Goal: Task Accomplishment & Management: Manage account settings

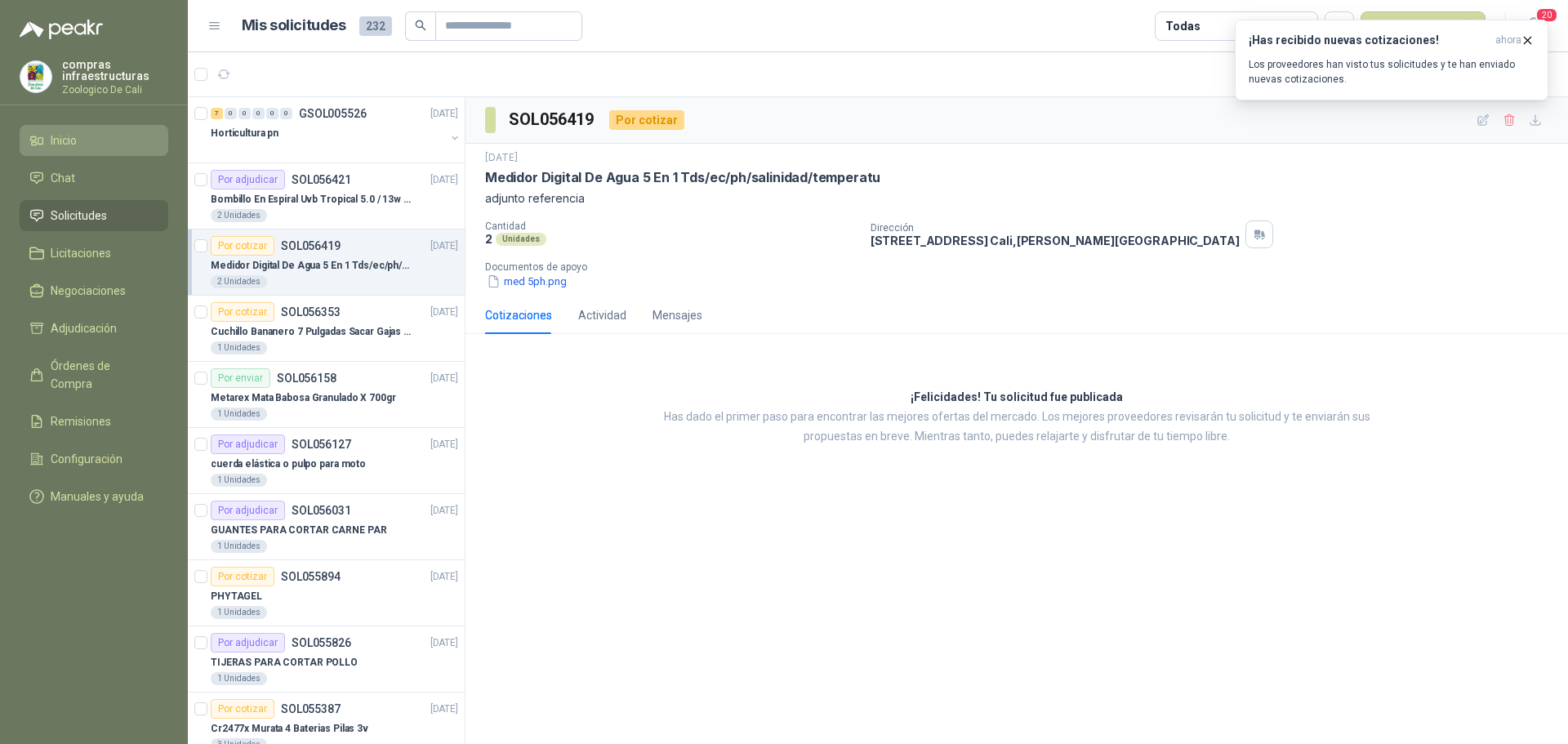
click at [94, 155] on link "Inicio" at bounding box center [94, 140] width 148 height 31
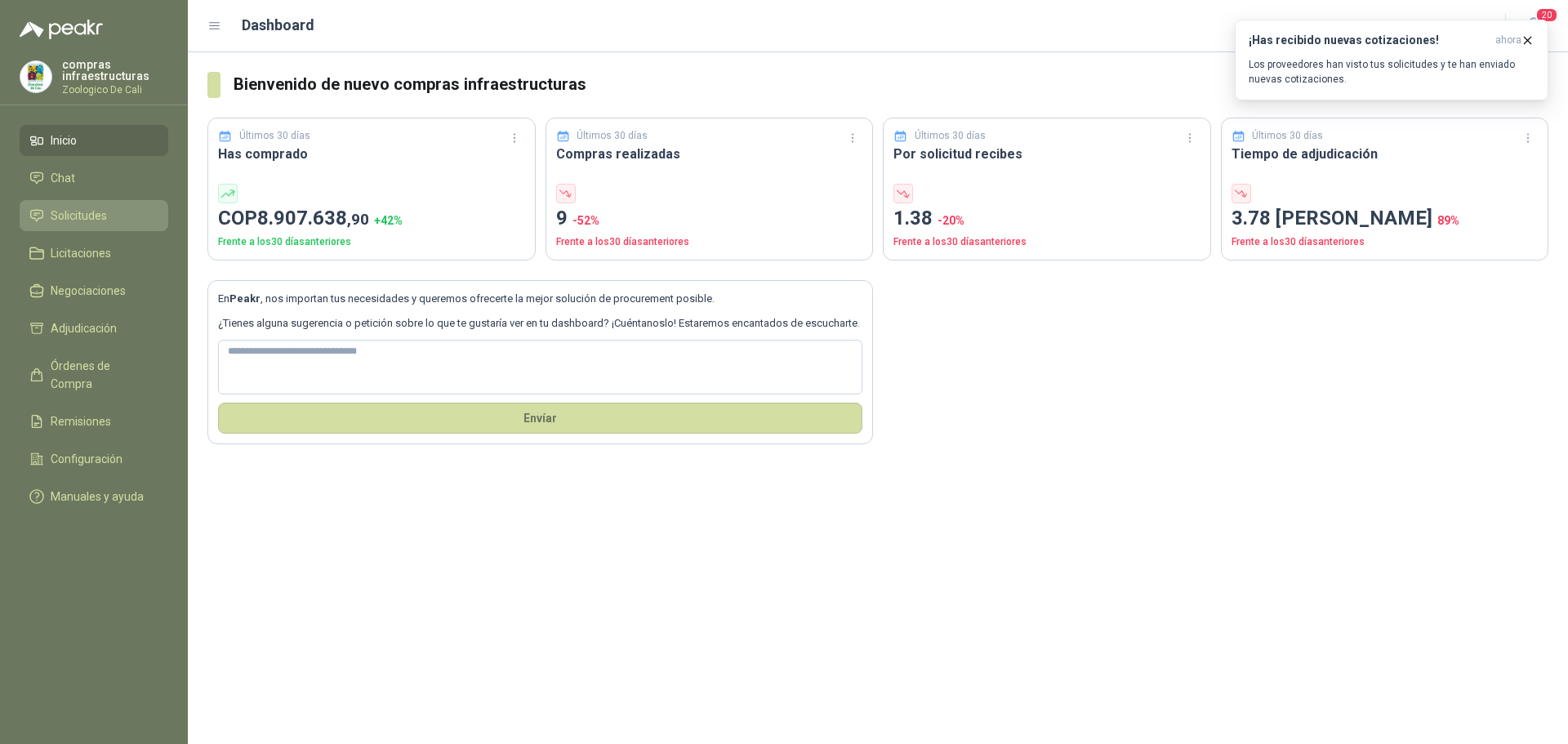
click at [77, 224] on span "Solicitudes" at bounding box center [79, 215] width 56 height 18
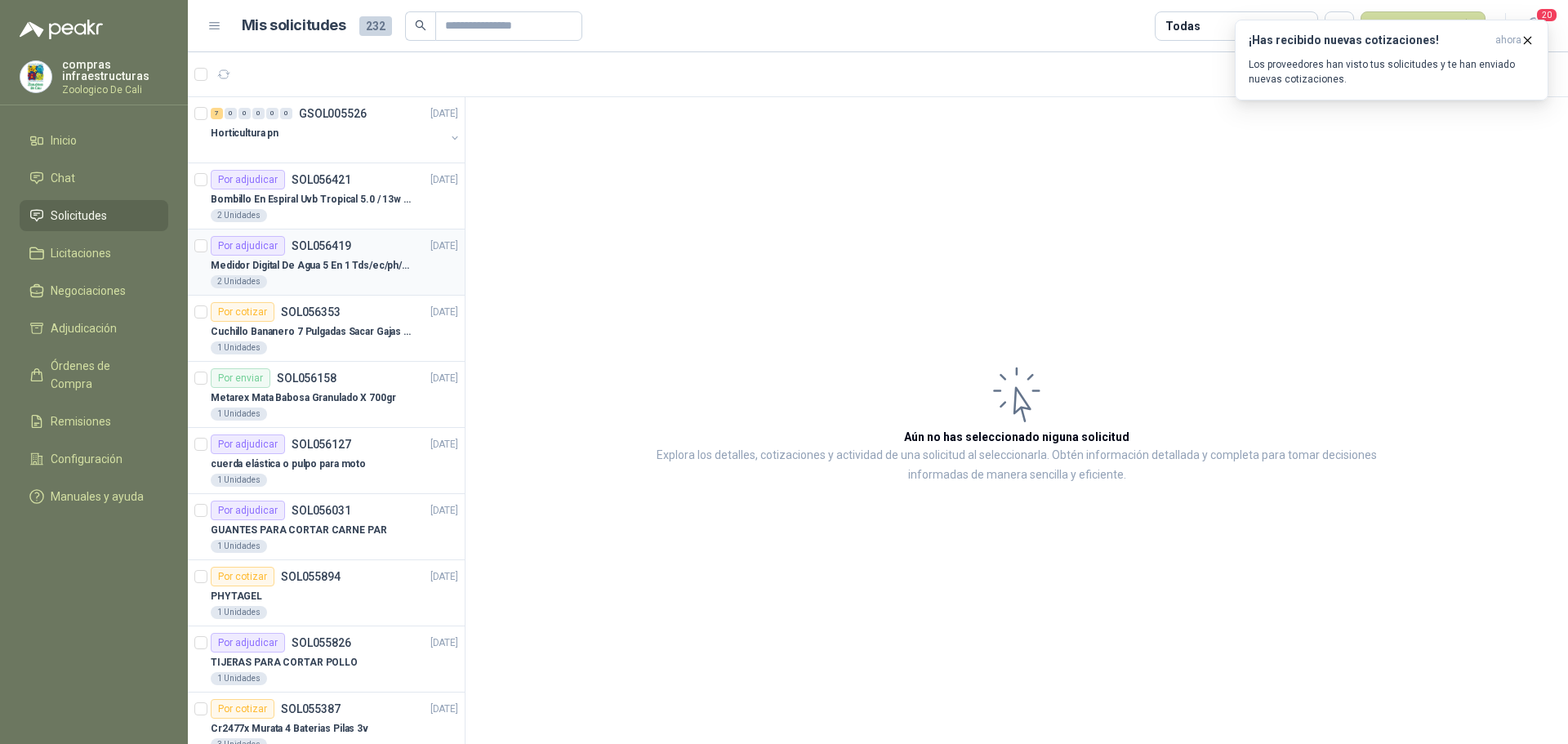
click at [352, 260] on p "Medidor Digital De Agua 5 En 1 Tds/ec/ph/salinidad/temperatu" at bounding box center [312, 265] width 204 height 15
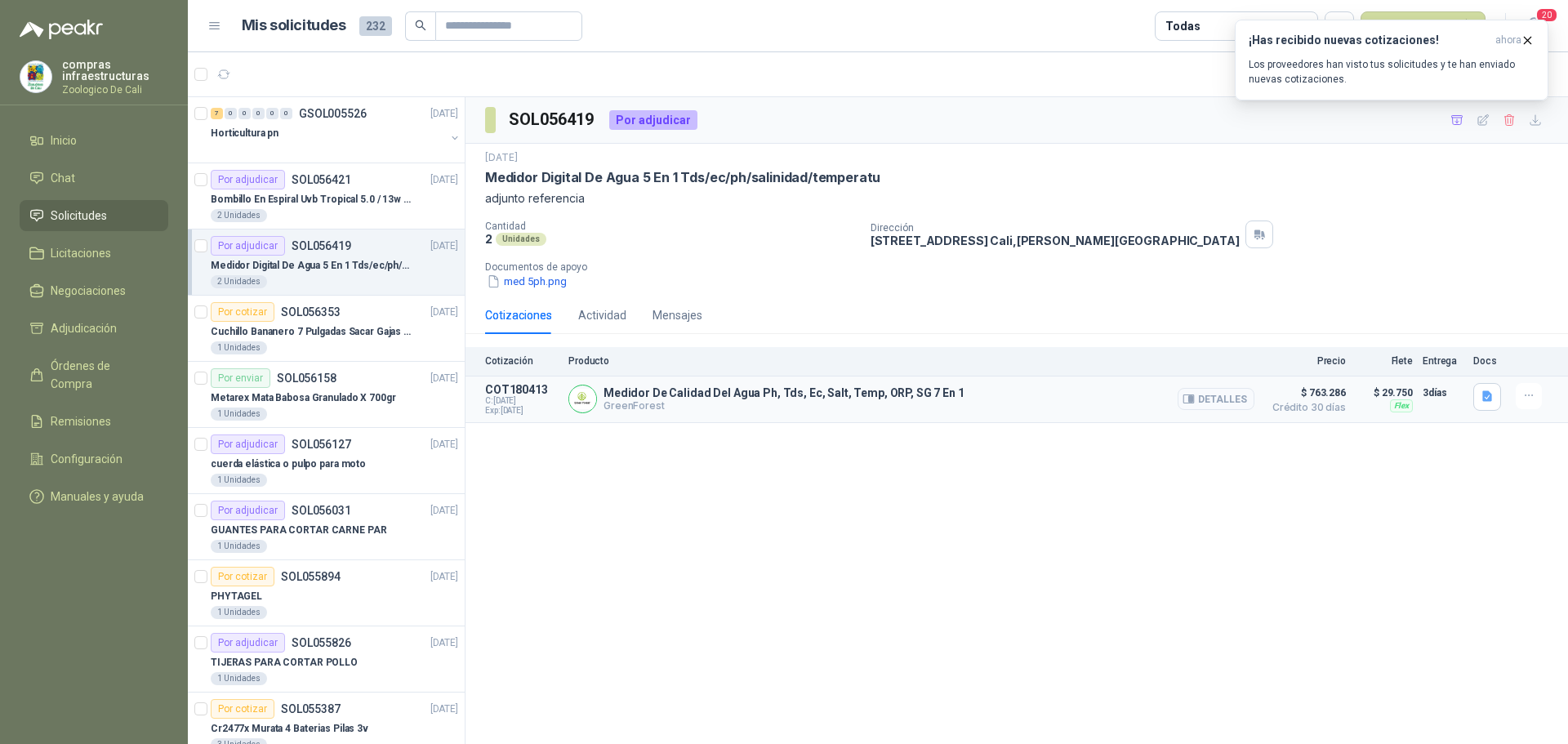
click at [1217, 392] on button "Detalles" at bounding box center [1216, 399] width 77 height 22
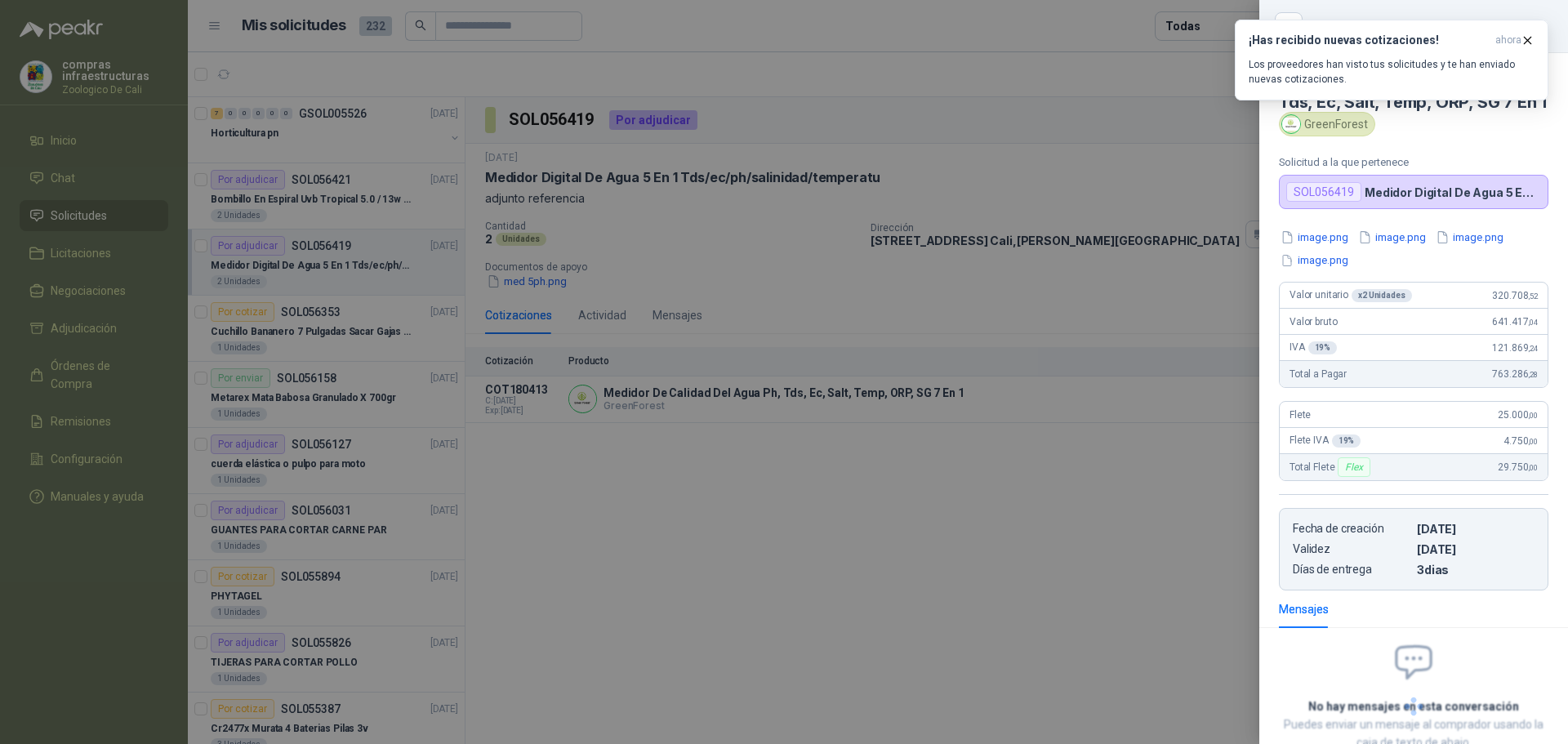
scroll to position [130, 0]
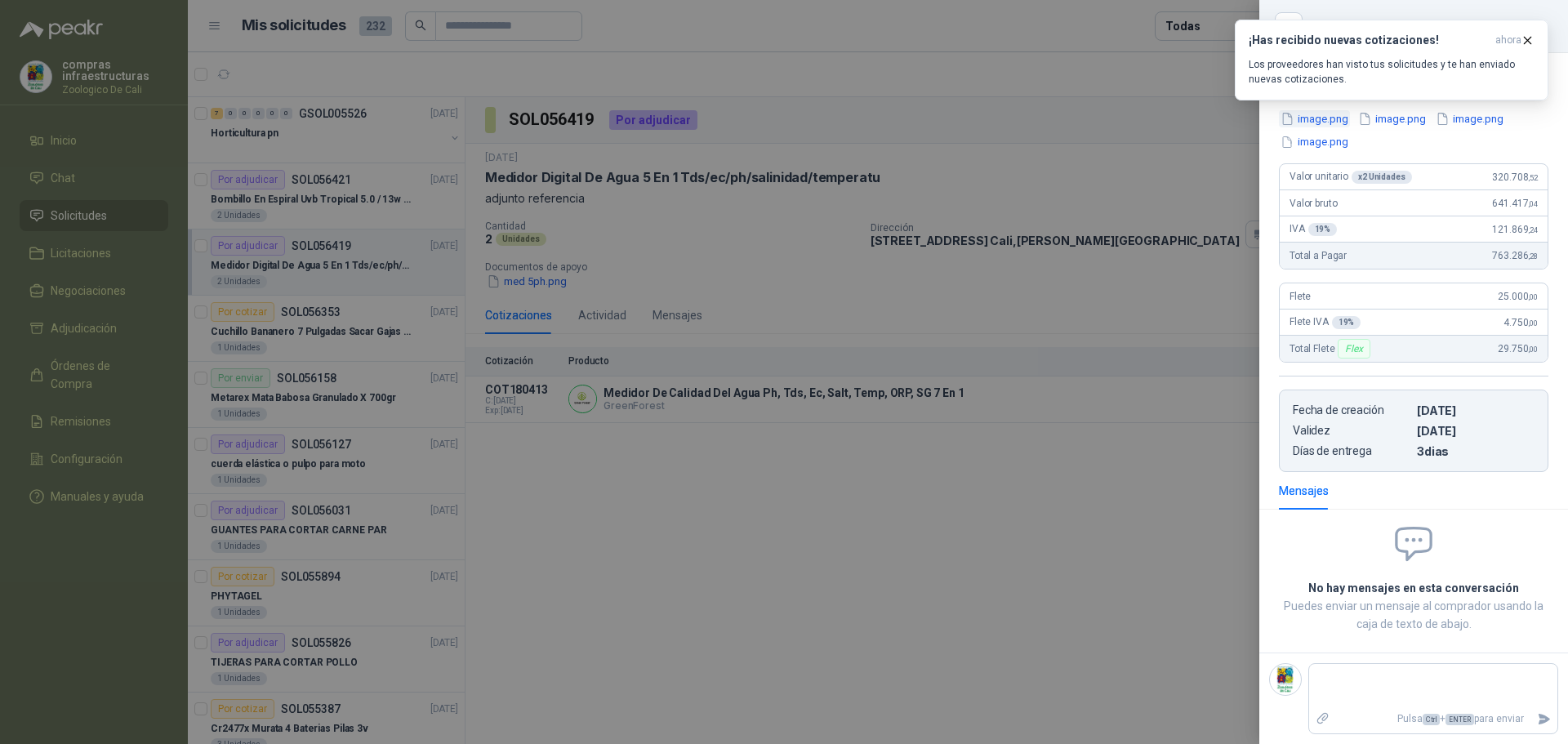
click at [1316, 126] on button "image.png" at bounding box center [1315, 119] width 71 height 17
click at [1411, 126] on button "image.png" at bounding box center [1392, 119] width 71 height 17
click at [1497, 126] on button "image.png" at bounding box center [1469, 119] width 71 height 17
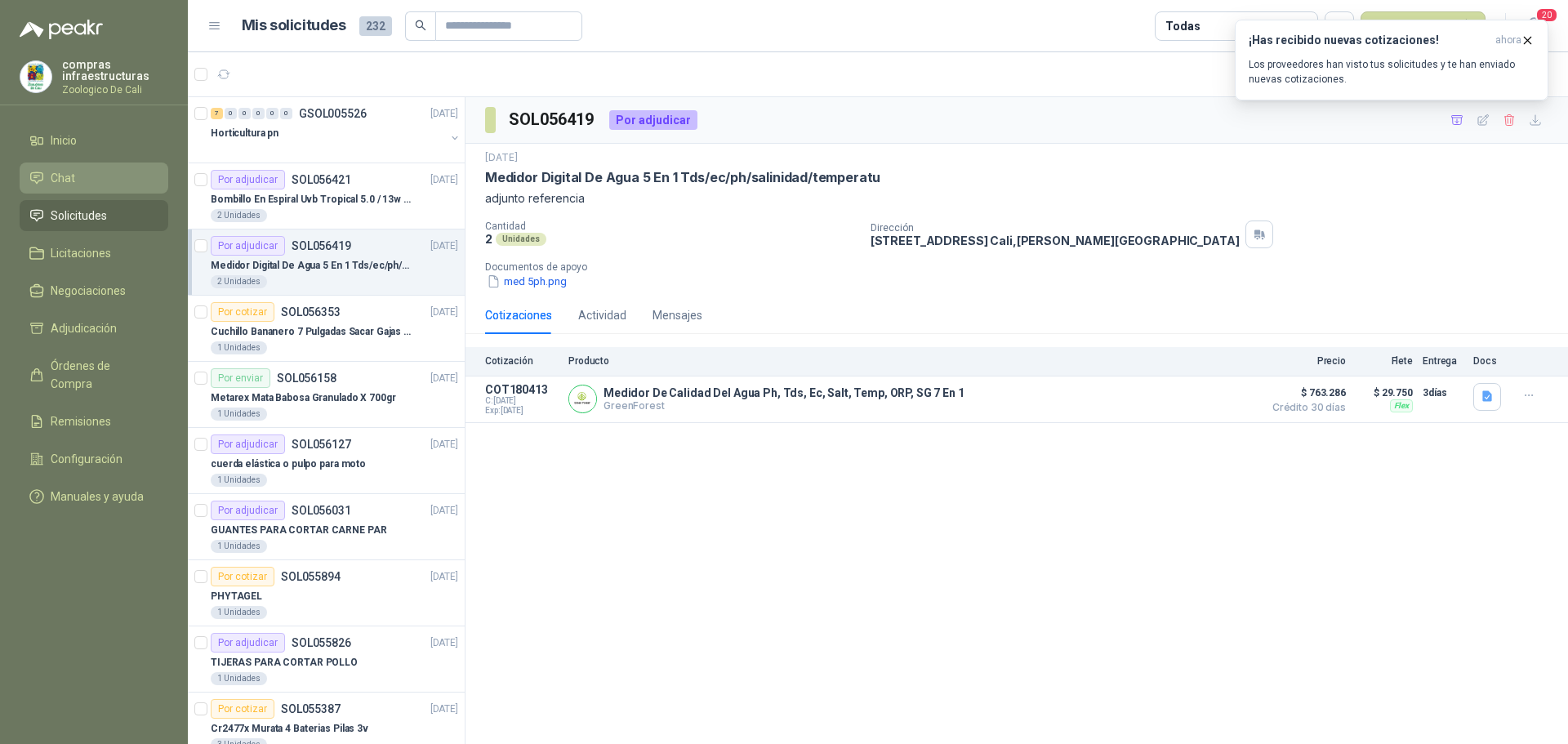
click at [128, 189] on link "Chat" at bounding box center [94, 178] width 148 height 31
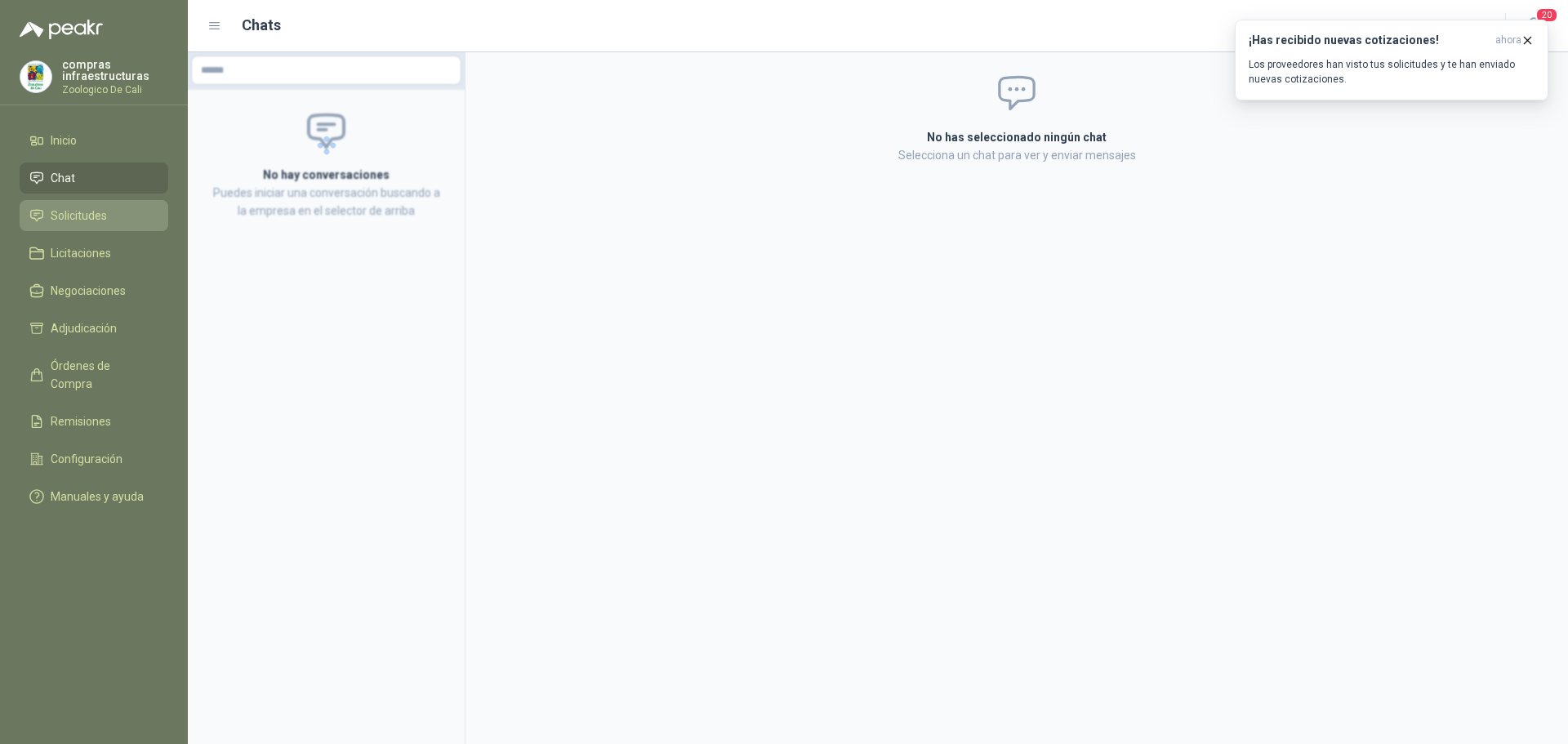
click at [124, 202] on link "Solicitudes" at bounding box center [94, 215] width 148 height 31
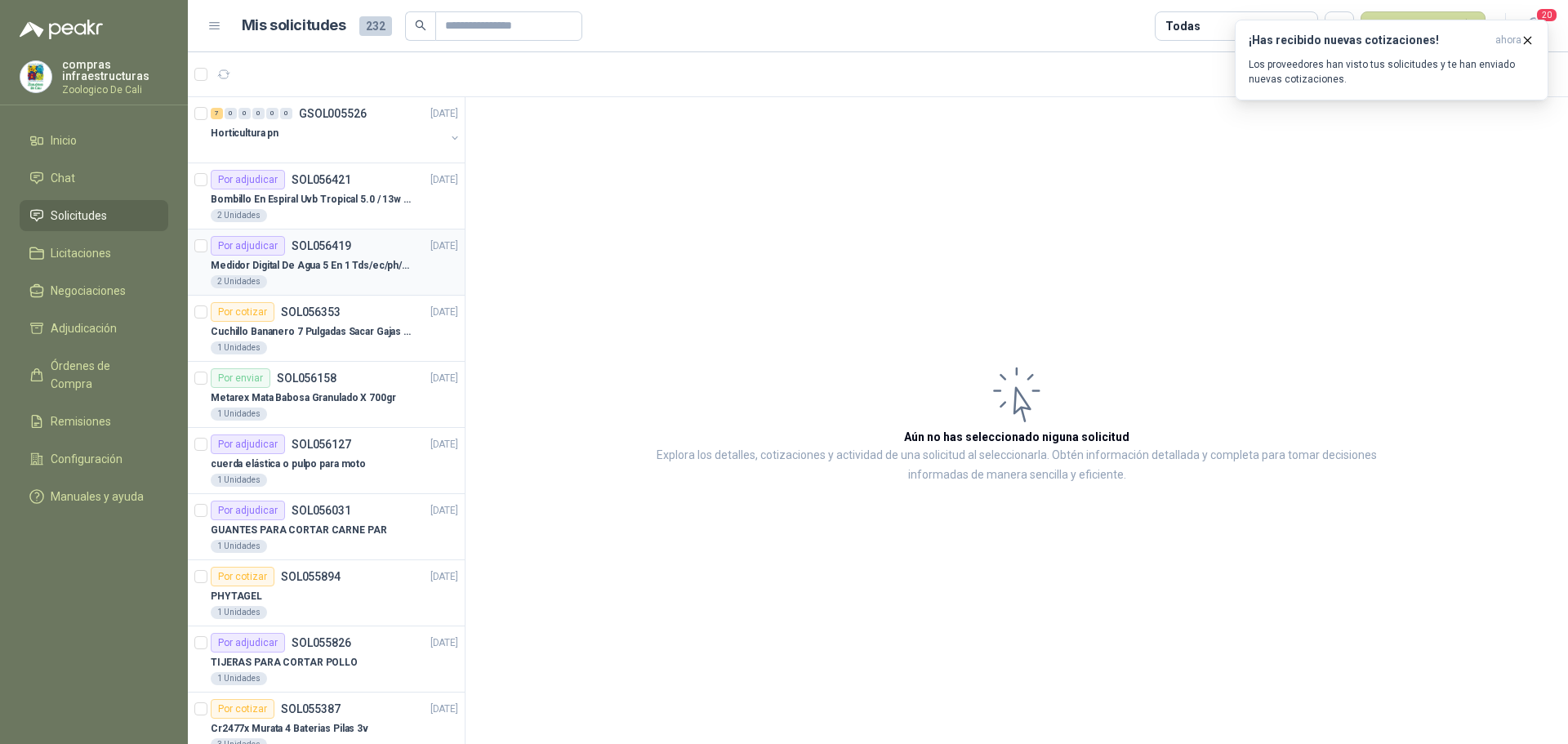
click at [302, 249] on p "SOL056419" at bounding box center [321, 245] width 60 height 12
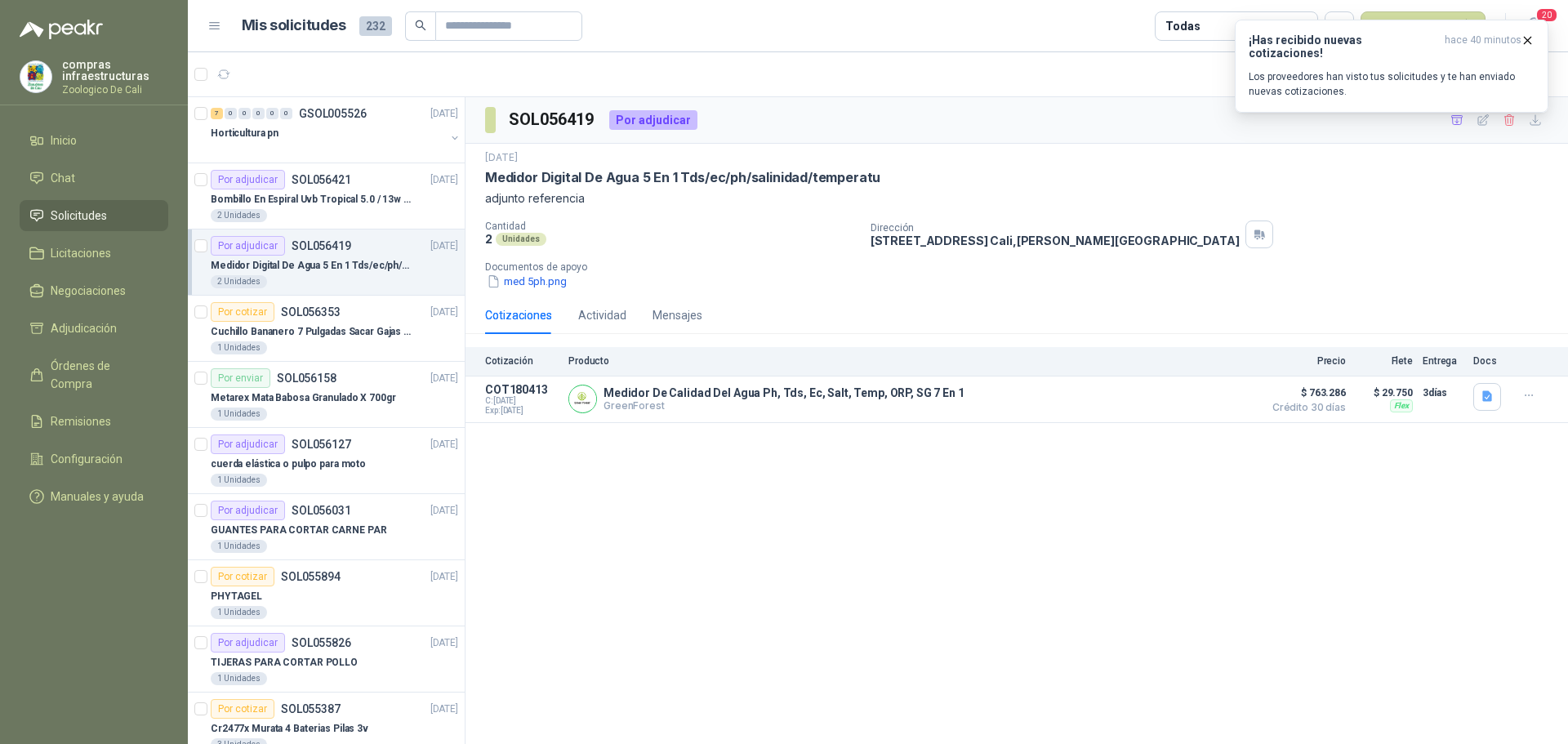
click at [85, 160] on ul "Inicio Chat Solicitudes Licitaciones Negociaciones Adjudicación Órdenes de Comp…" at bounding box center [94, 321] width 188 height 394
click at [81, 179] on li "Chat" at bounding box center [93, 178] width 129 height 18
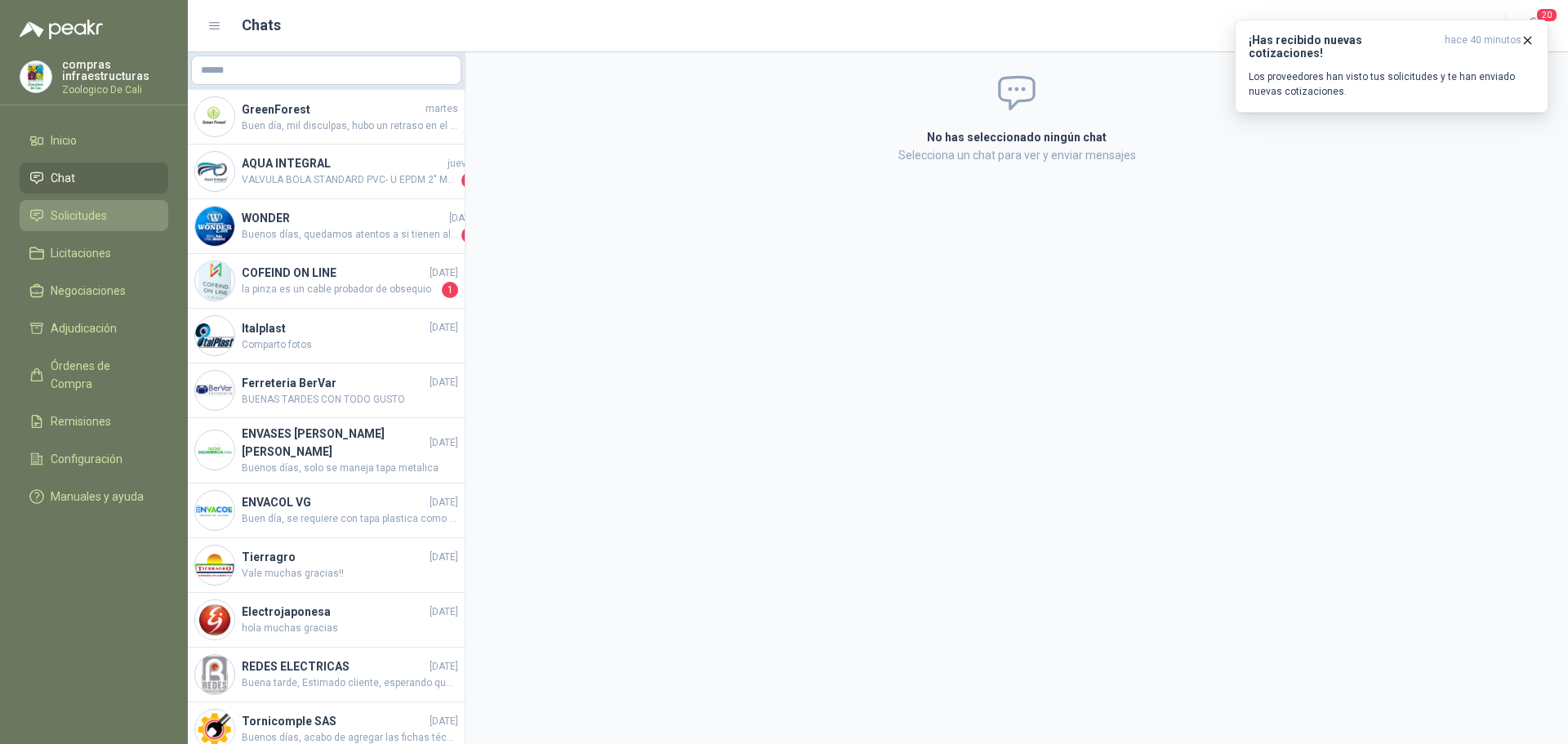
click at [101, 225] on link "Solicitudes" at bounding box center [94, 215] width 148 height 31
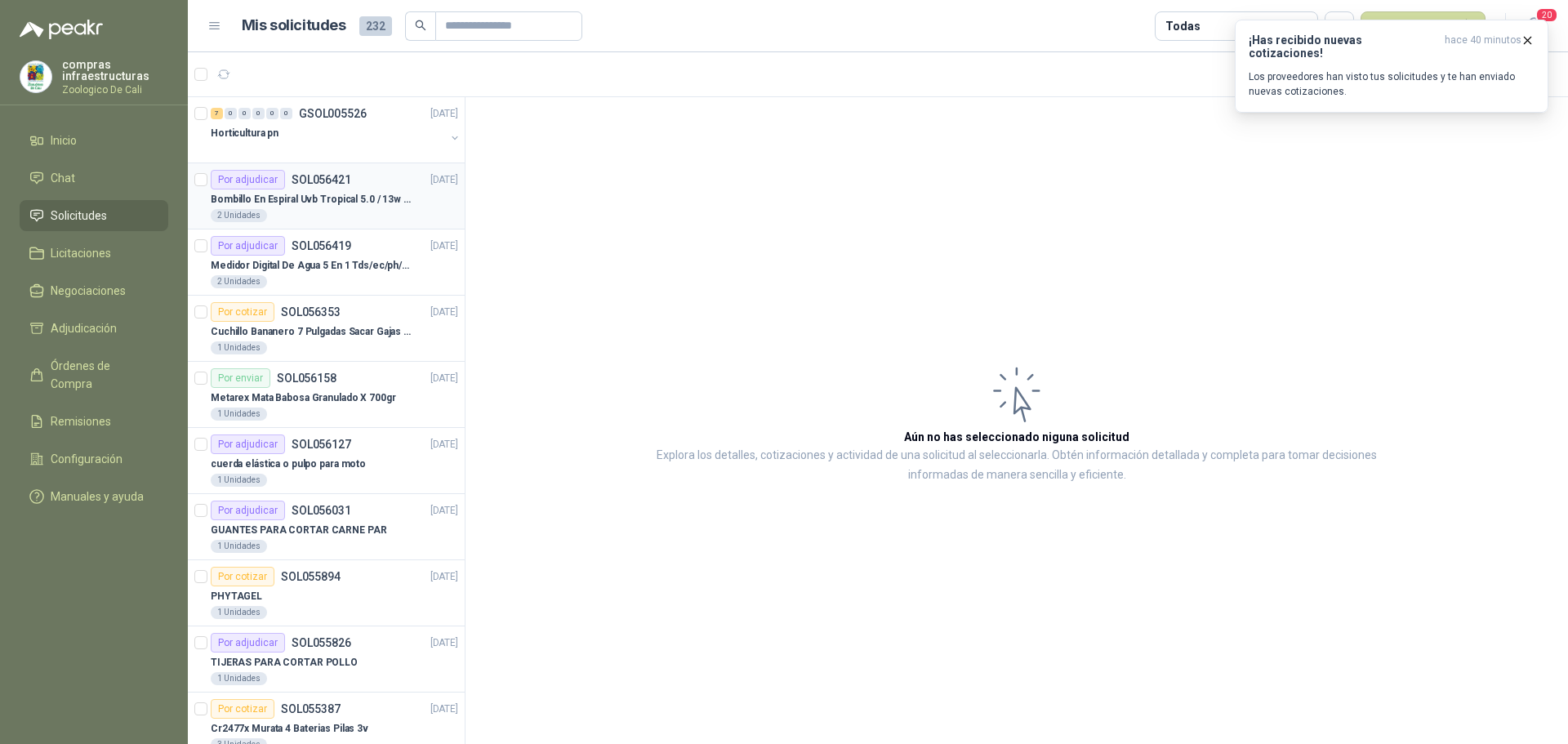
click at [280, 214] on div "2 Unidades" at bounding box center [335, 215] width 248 height 13
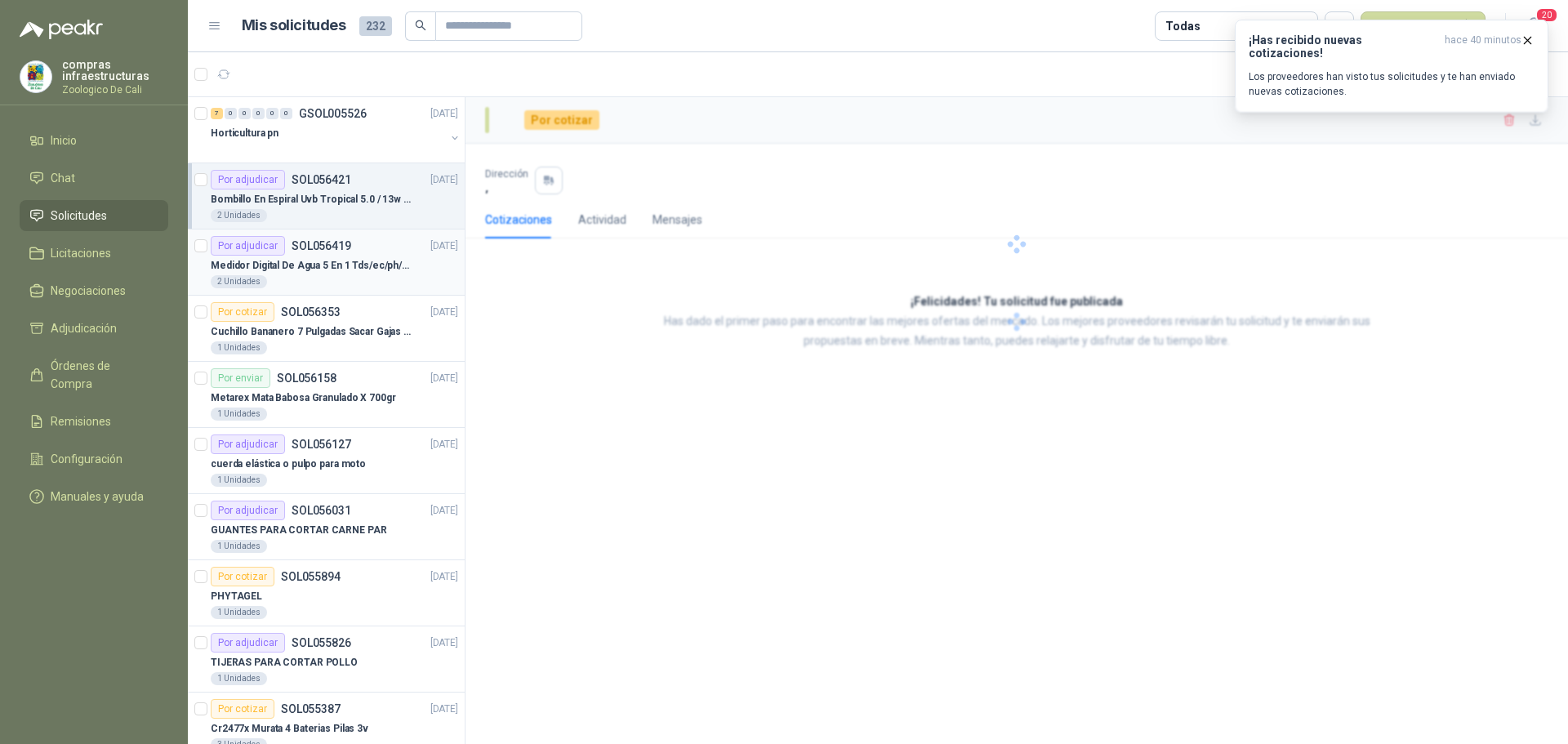
click at [281, 246] on div "Por adjudicar" at bounding box center [248, 246] width 74 height 20
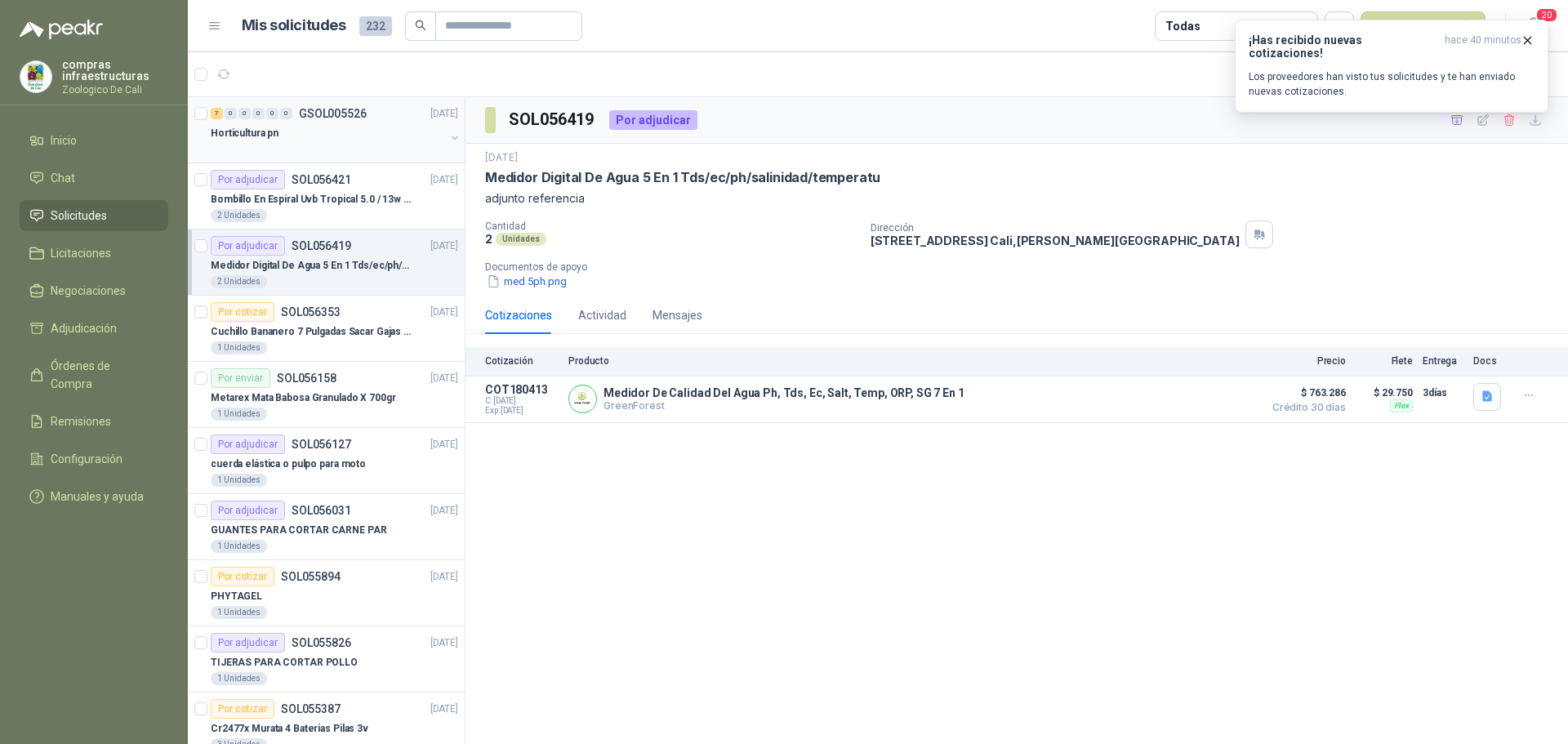
click at [270, 143] on div at bounding box center [328, 149] width 234 height 13
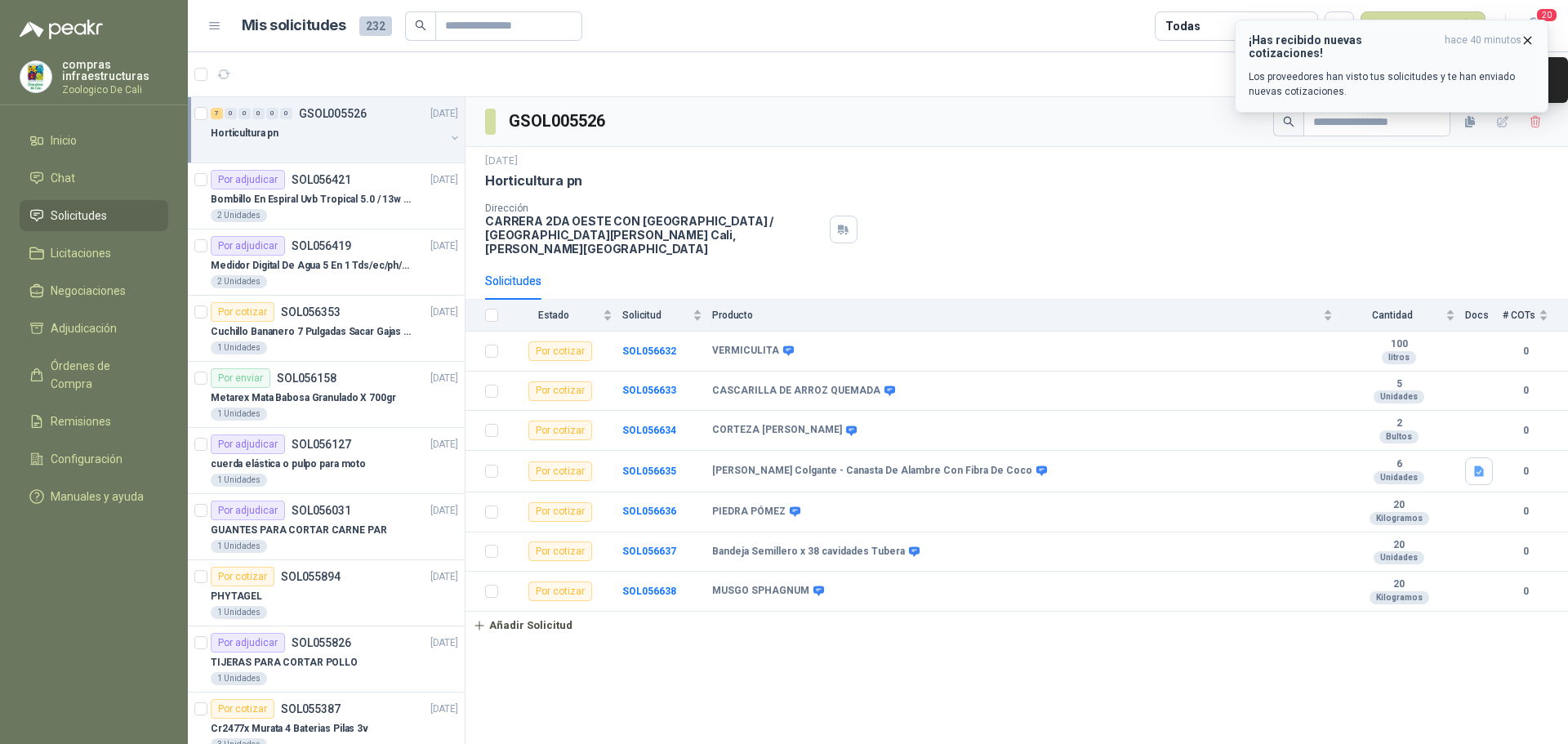
click at [1530, 38] on icon "button" at bounding box center [1527, 40] width 14 height 14
